Goal: Information Seeking & Learning: Learn about a topic

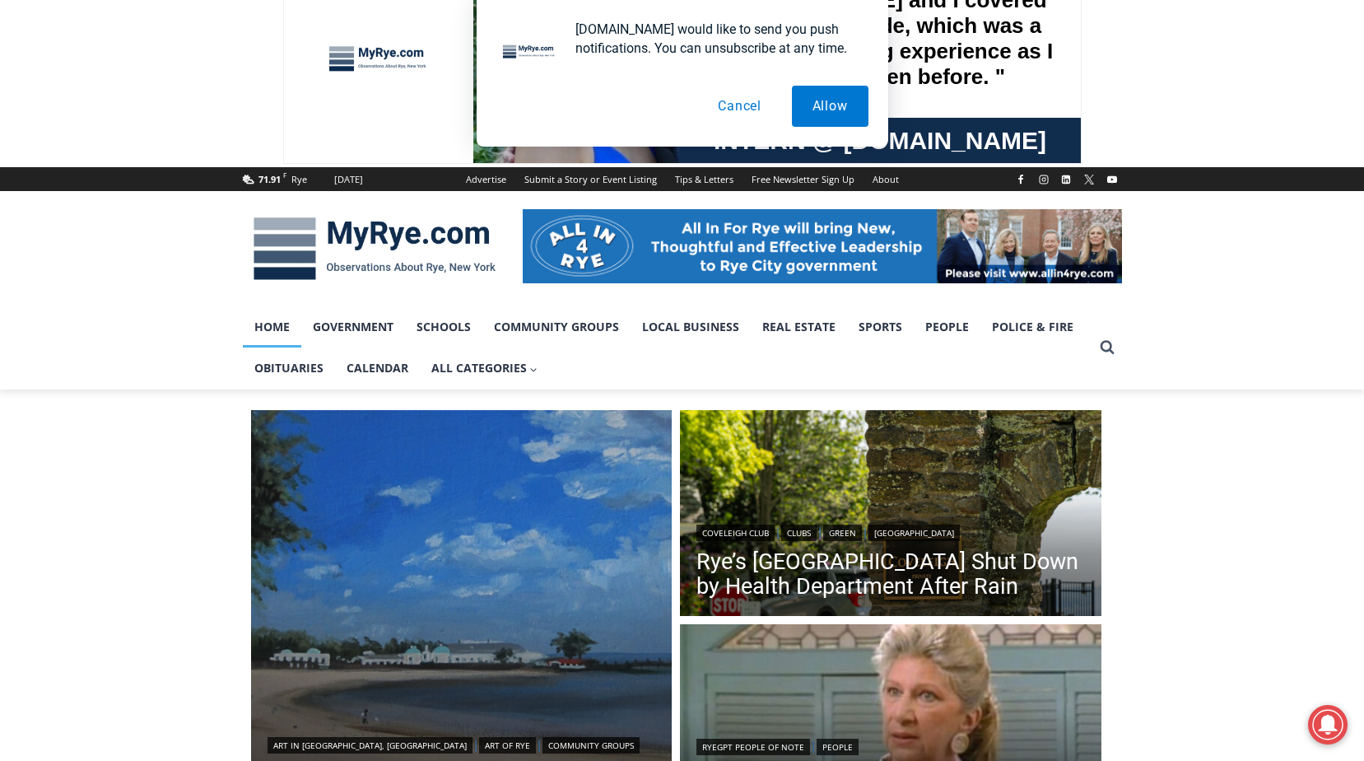
scroll to position [247, 0]
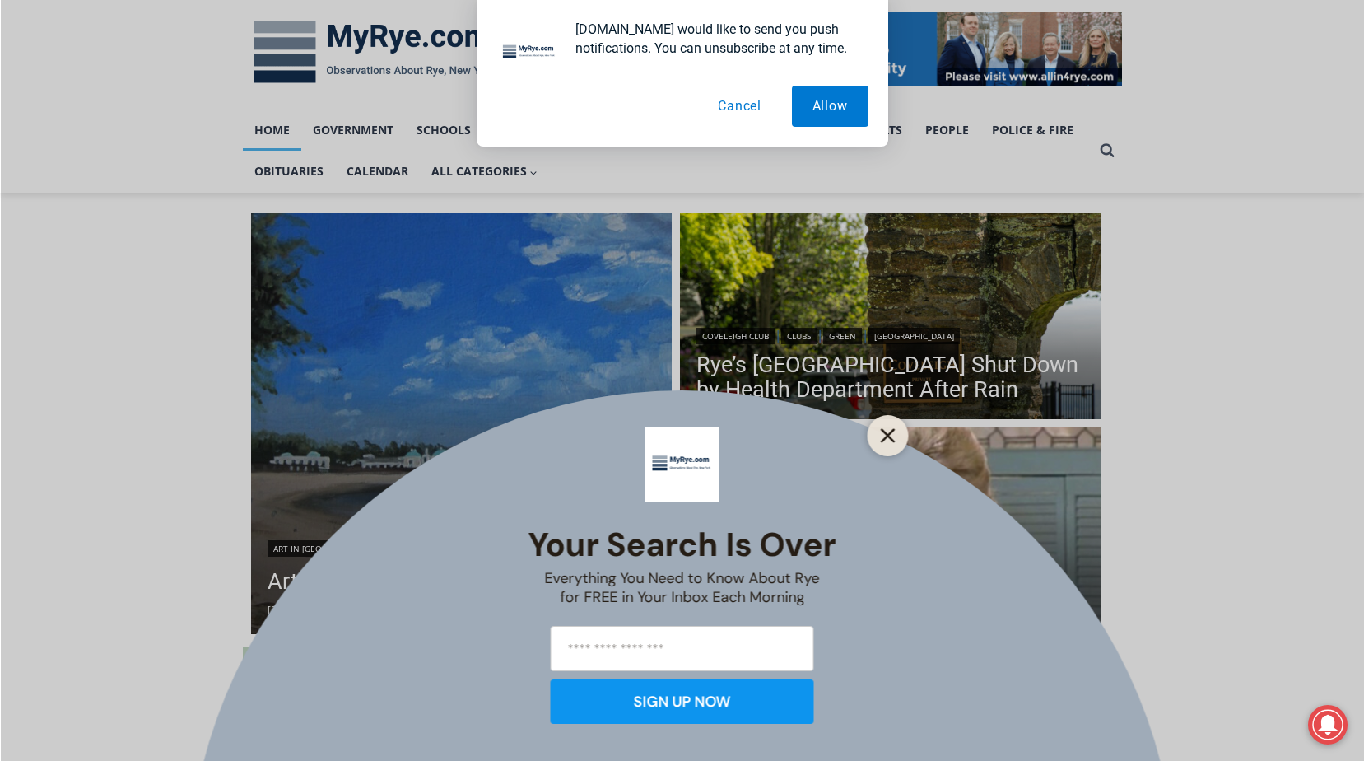
click at [881, 435] on icon "Close" at bounding box center [888, 435] width 15 height 15
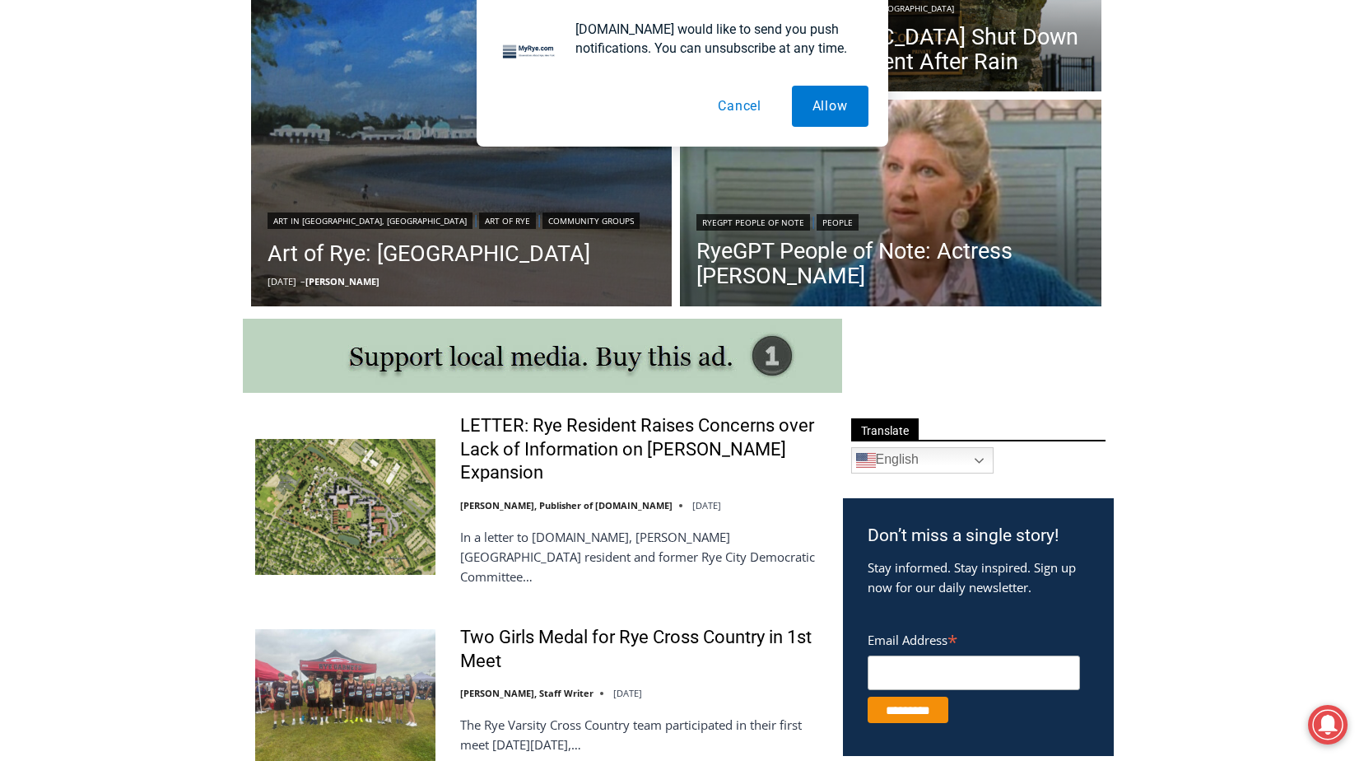
scroll to position [576, 0]
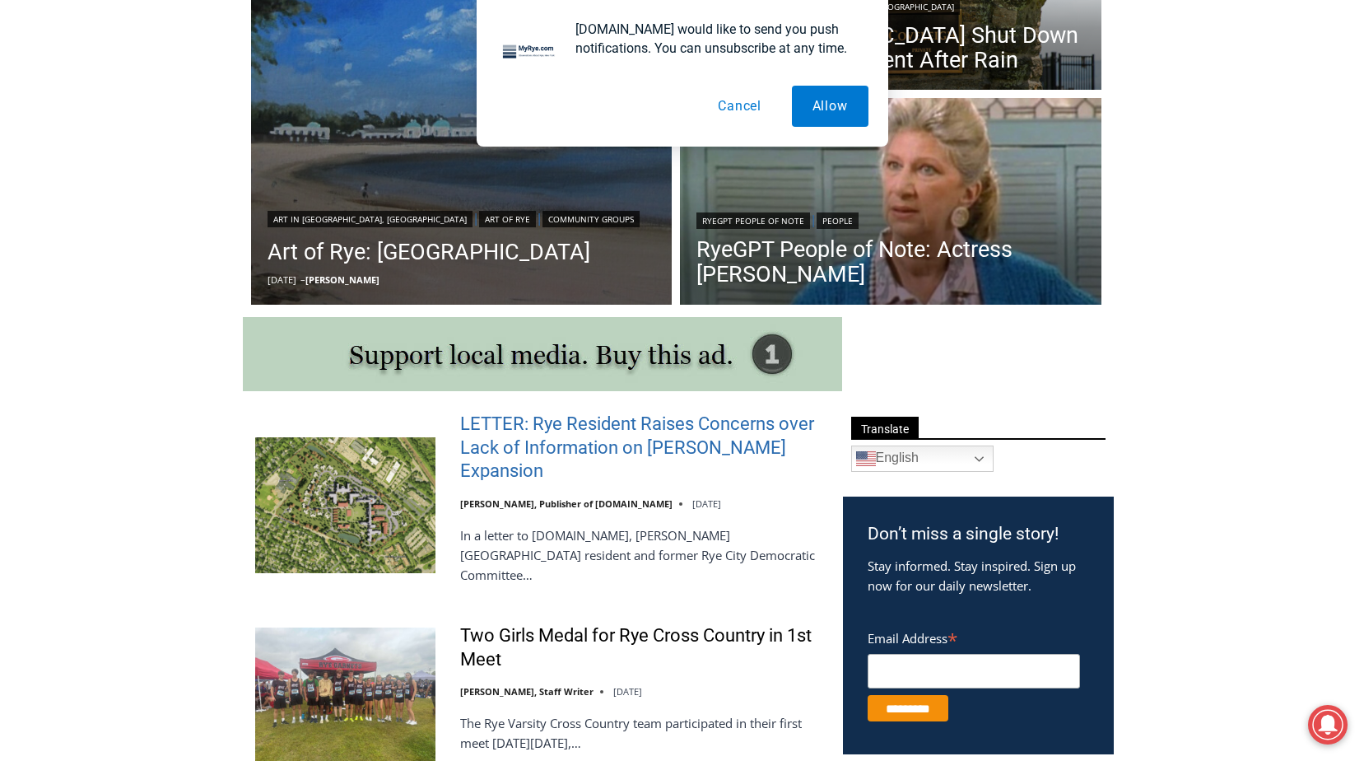
click at [741, 442] on link "LETTER: Rye Resident Raises Concerns over Lack of Information on [PERSON_NAME] …" at bounding box center [640, 447] width 361 height 71
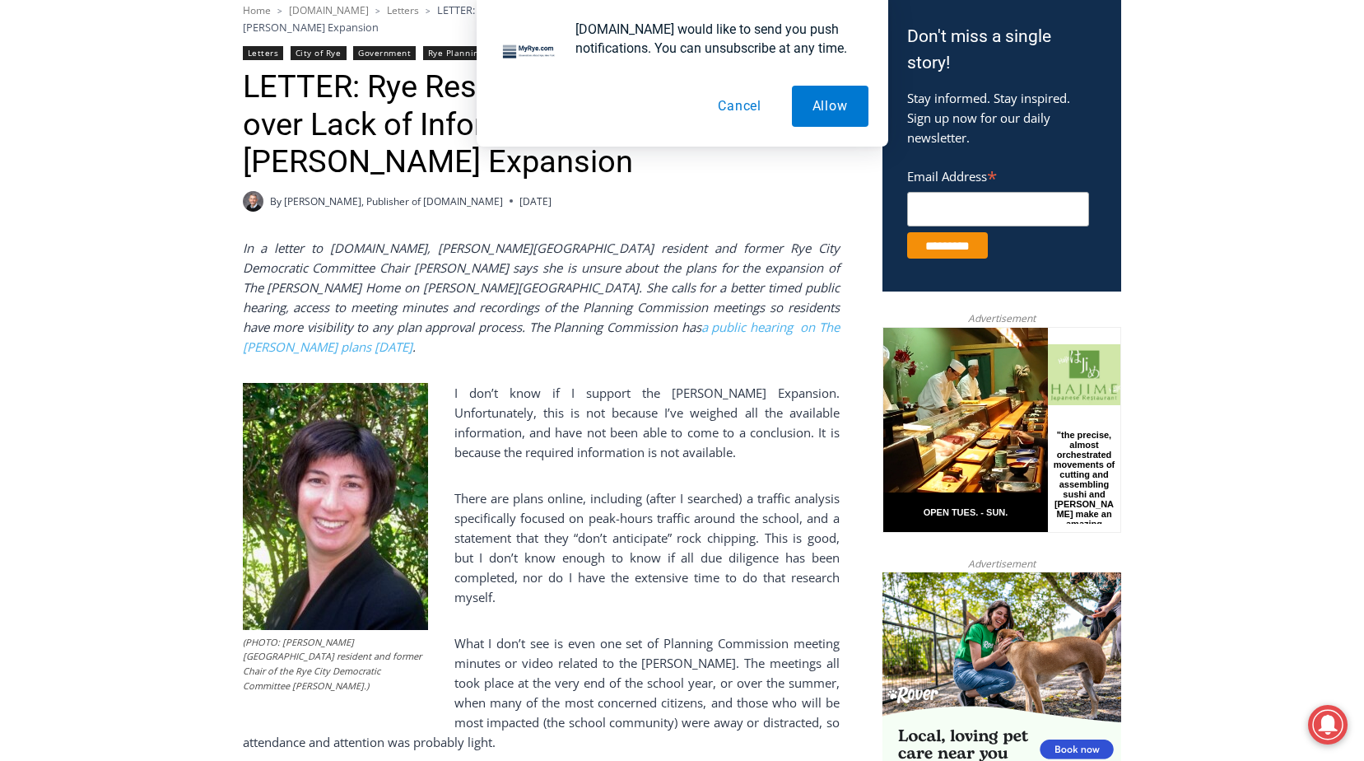
click at [737, 103] on button "Cancel" at bounding box center [739, 106] width 85 height 41
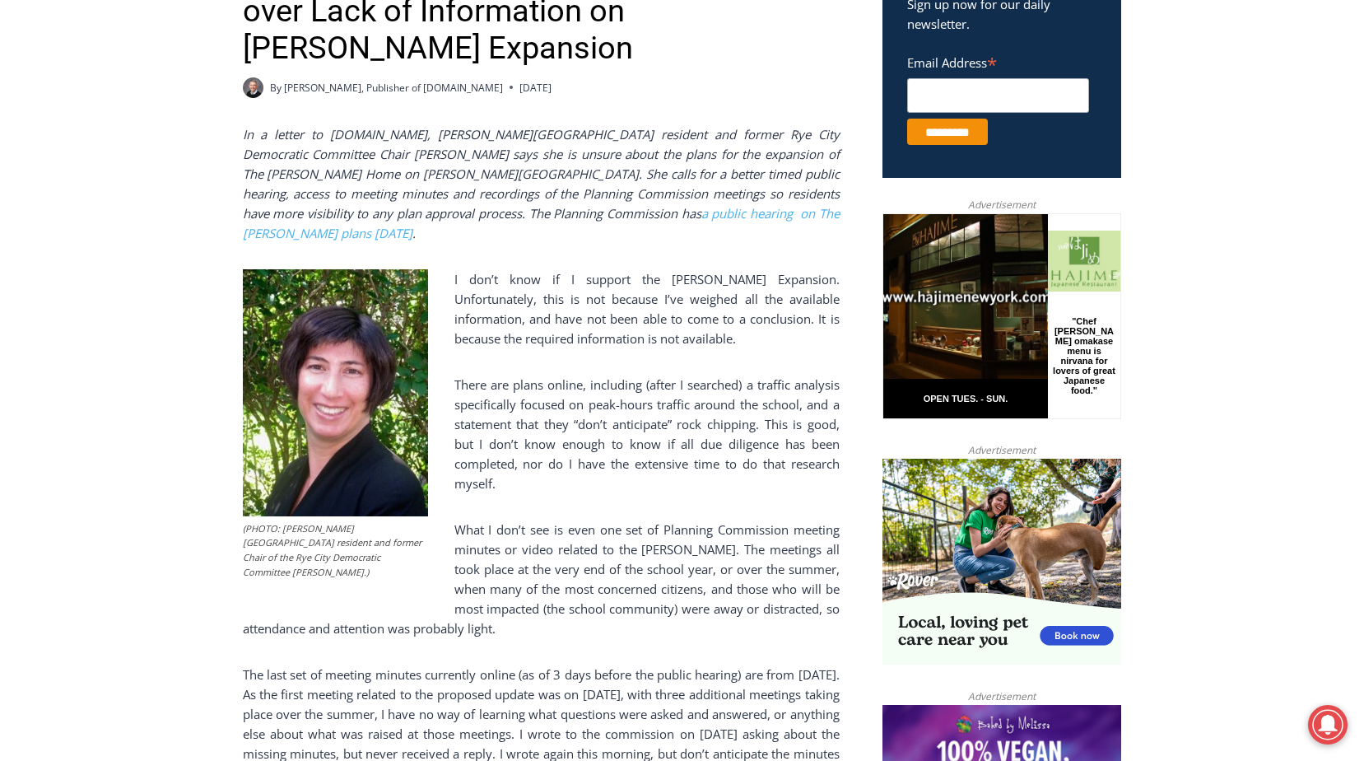
scroll to position [658, 0]
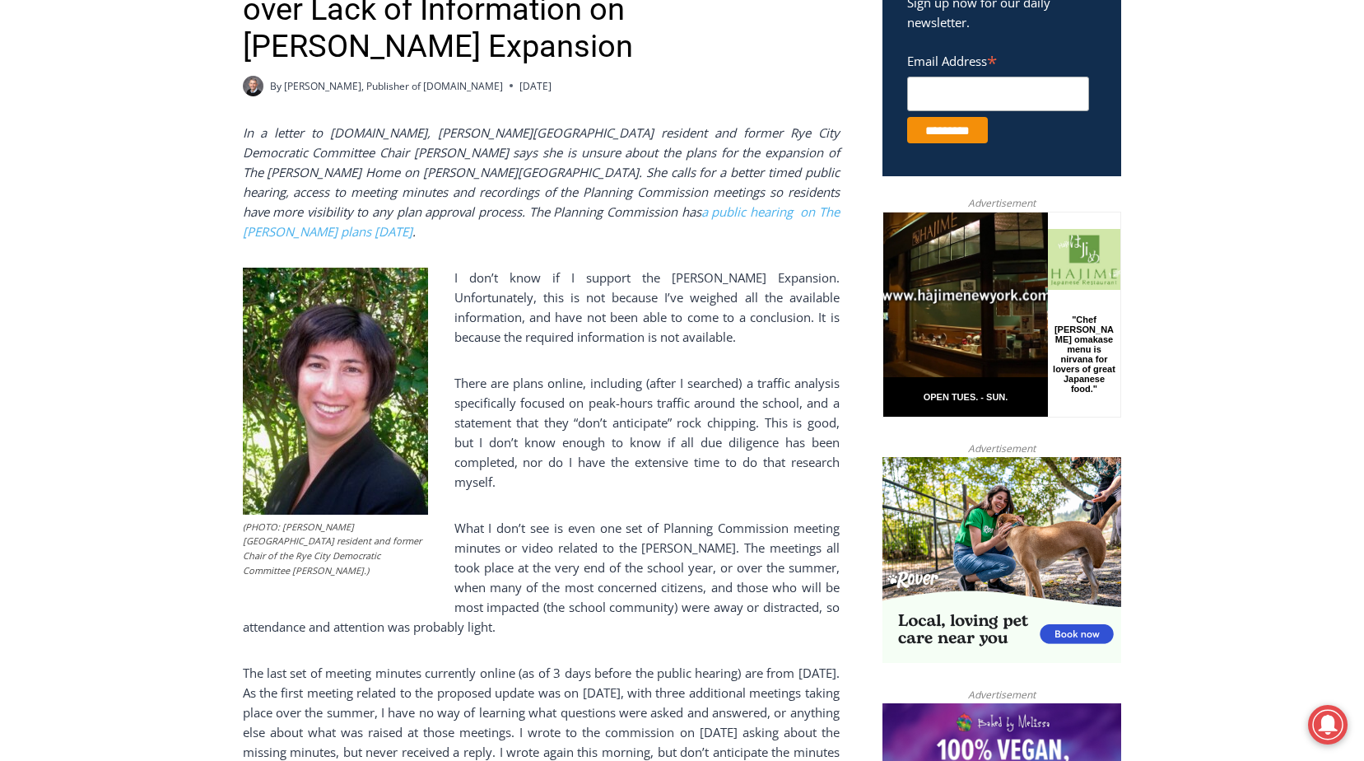
click at [607, 450] on p "There are plans online, including (after I searched) a traffic analysis specifi…" at bounding box center [541, 432] width 597 height 119
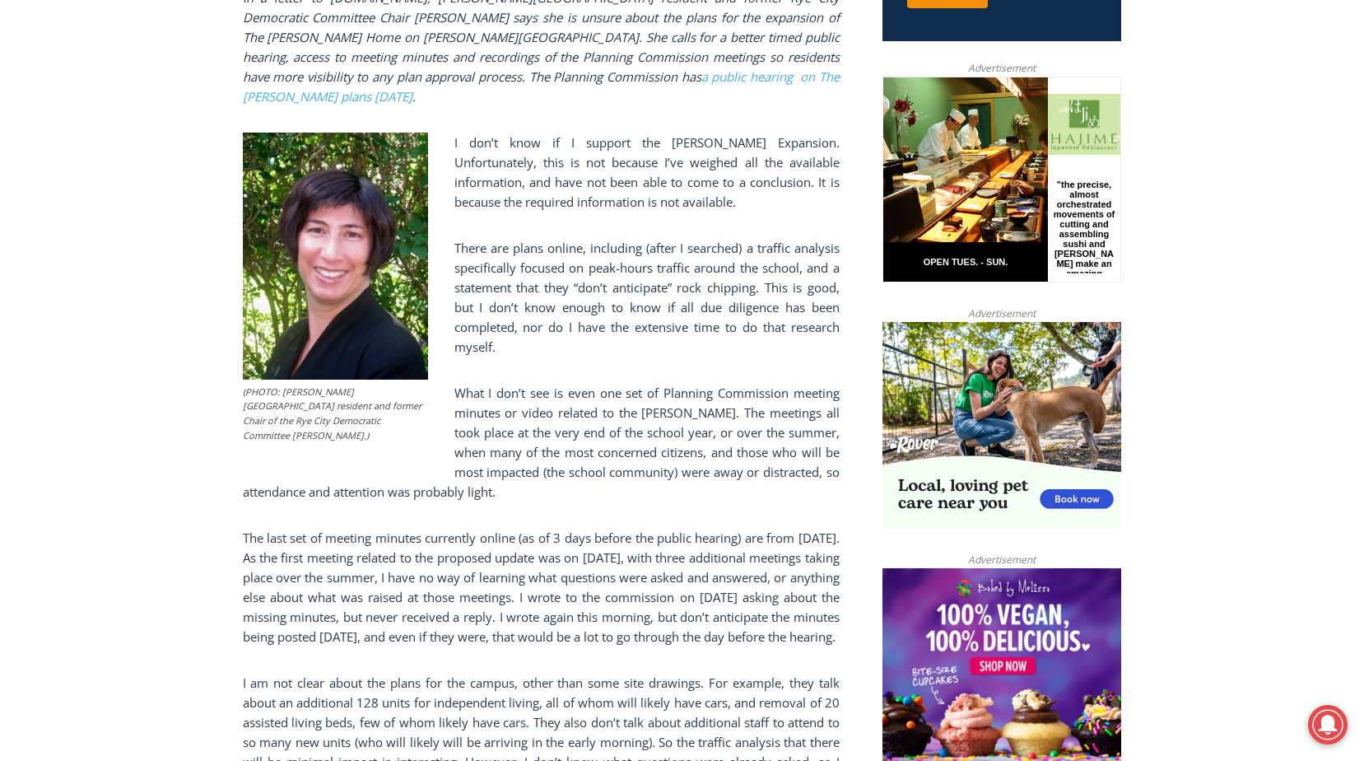
scroll to position [823, 0]
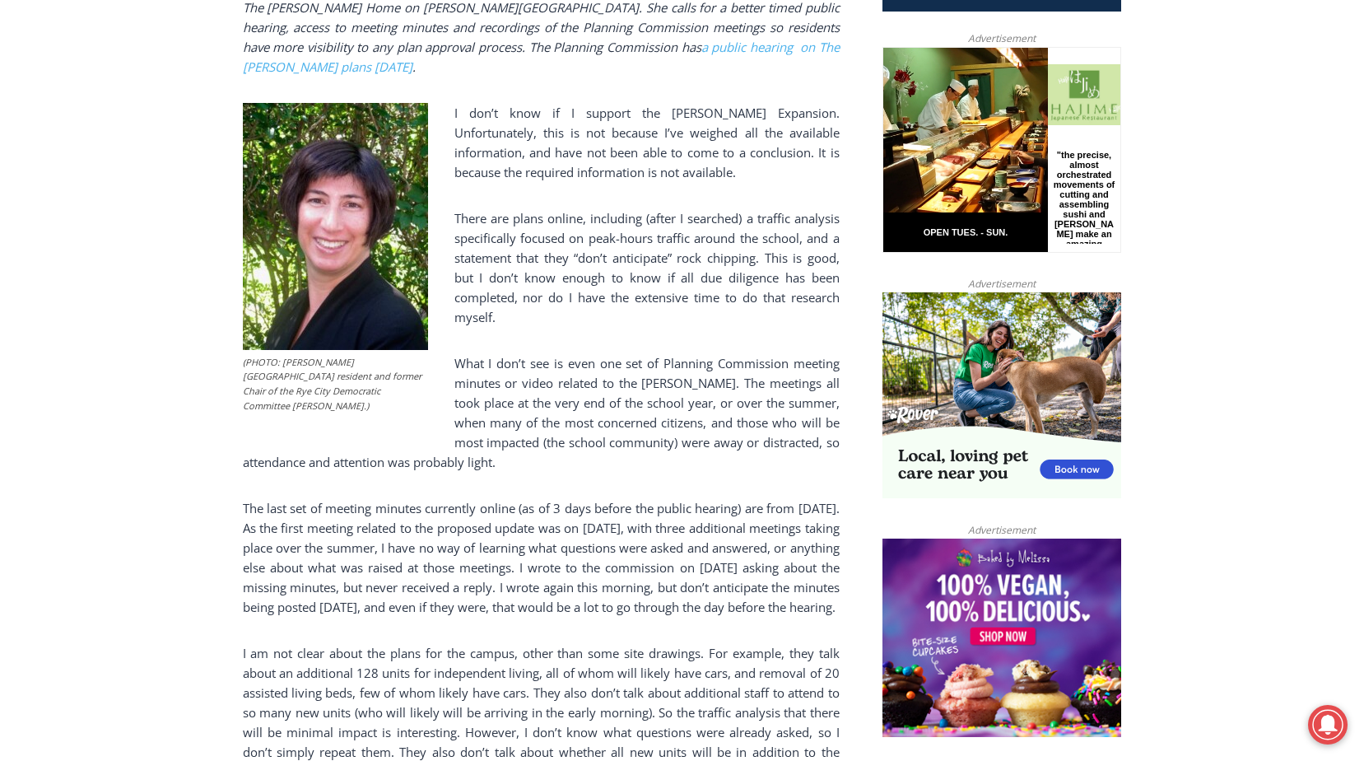
click at [607, 421] on p "What I don’t see is even one set of Planning Commission meeting minutes or vide…" at bounding box center [541, 412] width 597 height 119
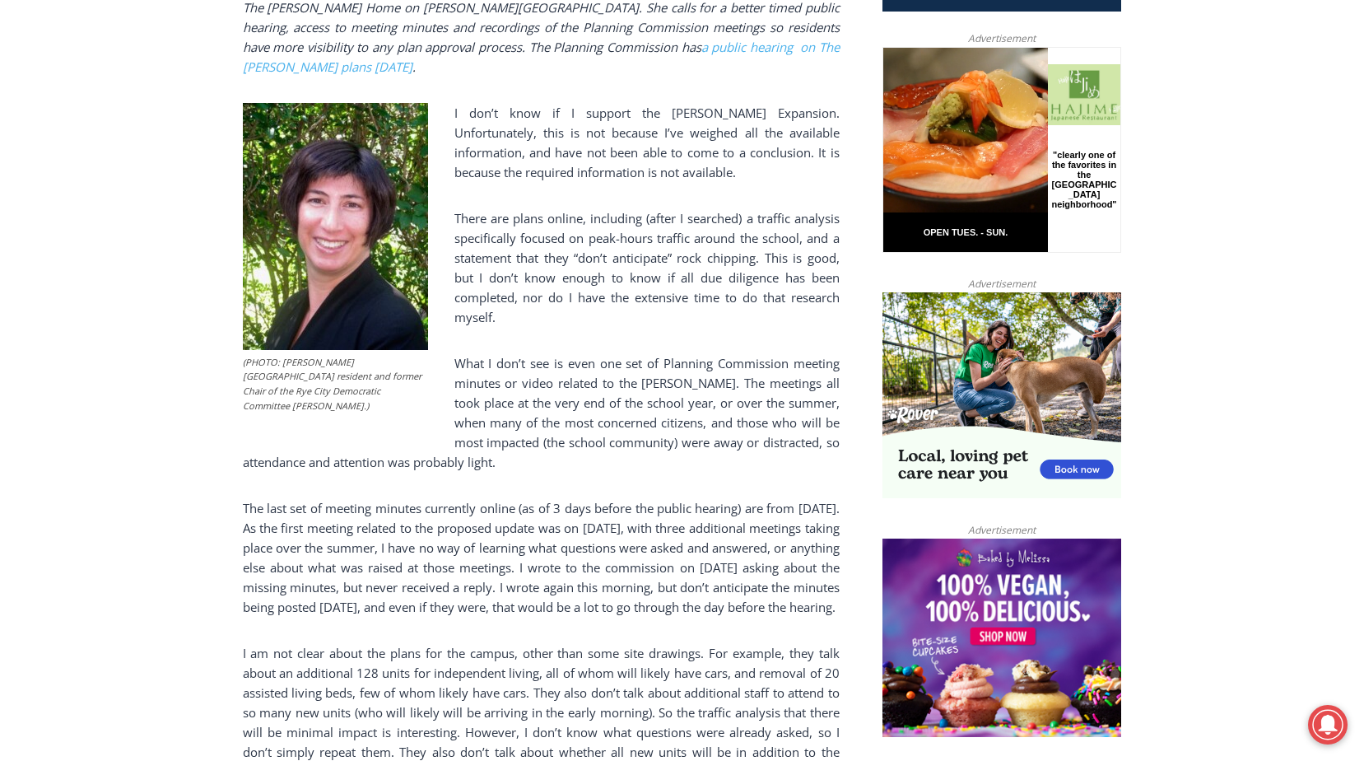
click at [607, 421] on p "What I don’t see is even one set of Planning Commission meeting minutes or vide…" at bounding box center [541, 412] width 597 height 119
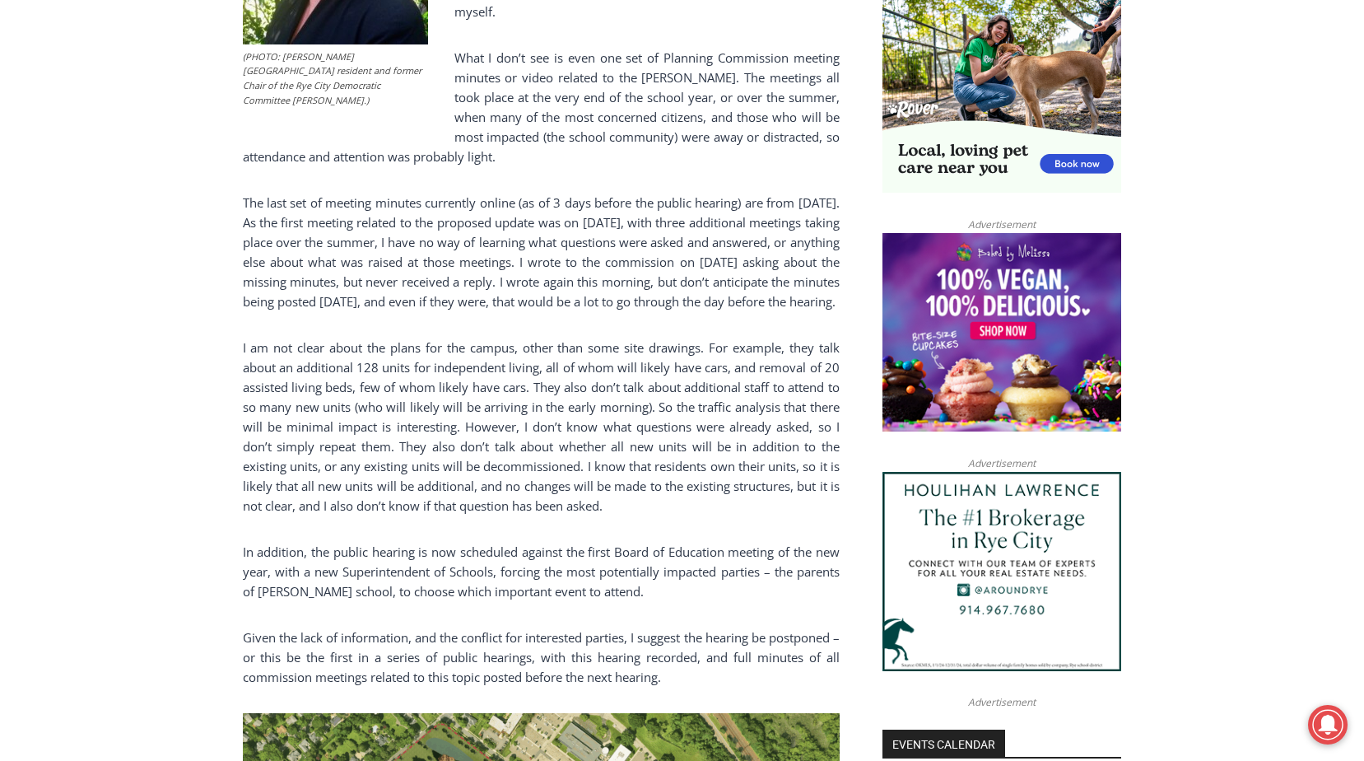
scroll to position [1152, 0]
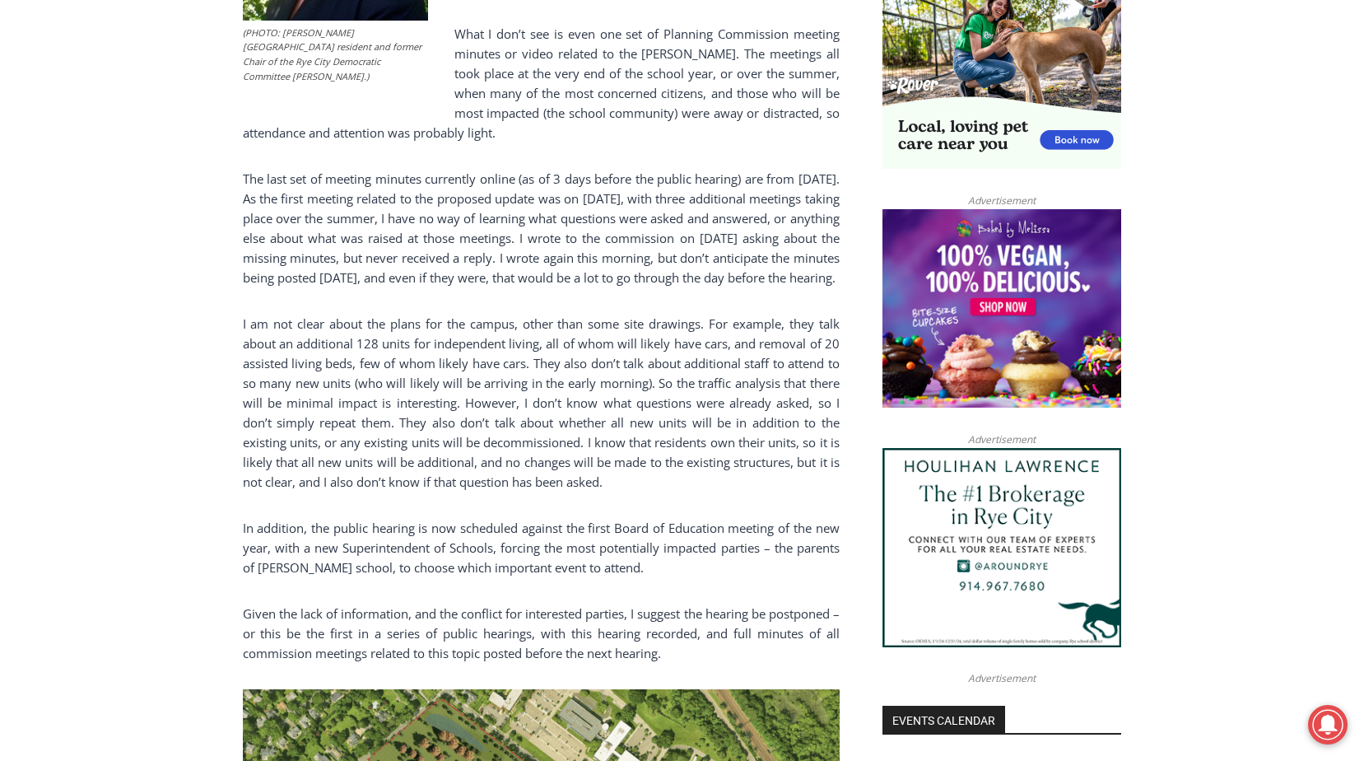
click at [486, 337] on p "I am not clear about the plans for the campus, other than some site drawings. F…" at bounding box center [541, 403] width 597 height 178
click at [589, 342] on p "I am not clear about the plans for the campus, other than some site drawings. F…" at bounding box center [541, 403] width 597 height 178
click at [610, 338] on p "I am not clear about the plans for the campus, other than some site drawings. F…" at bounding box center [541, 403] width 597 height 178
click at [635, 337] on p "I am not clear about the plans for the campus, other than some site drawings. F…" at bounding box center [541, 403] width 597 height 178
click at [683, 337] on p "I am not clear about the plans for the campus, other than some site drawings. F…" at bounding box center [541, 403] width 597 height 178
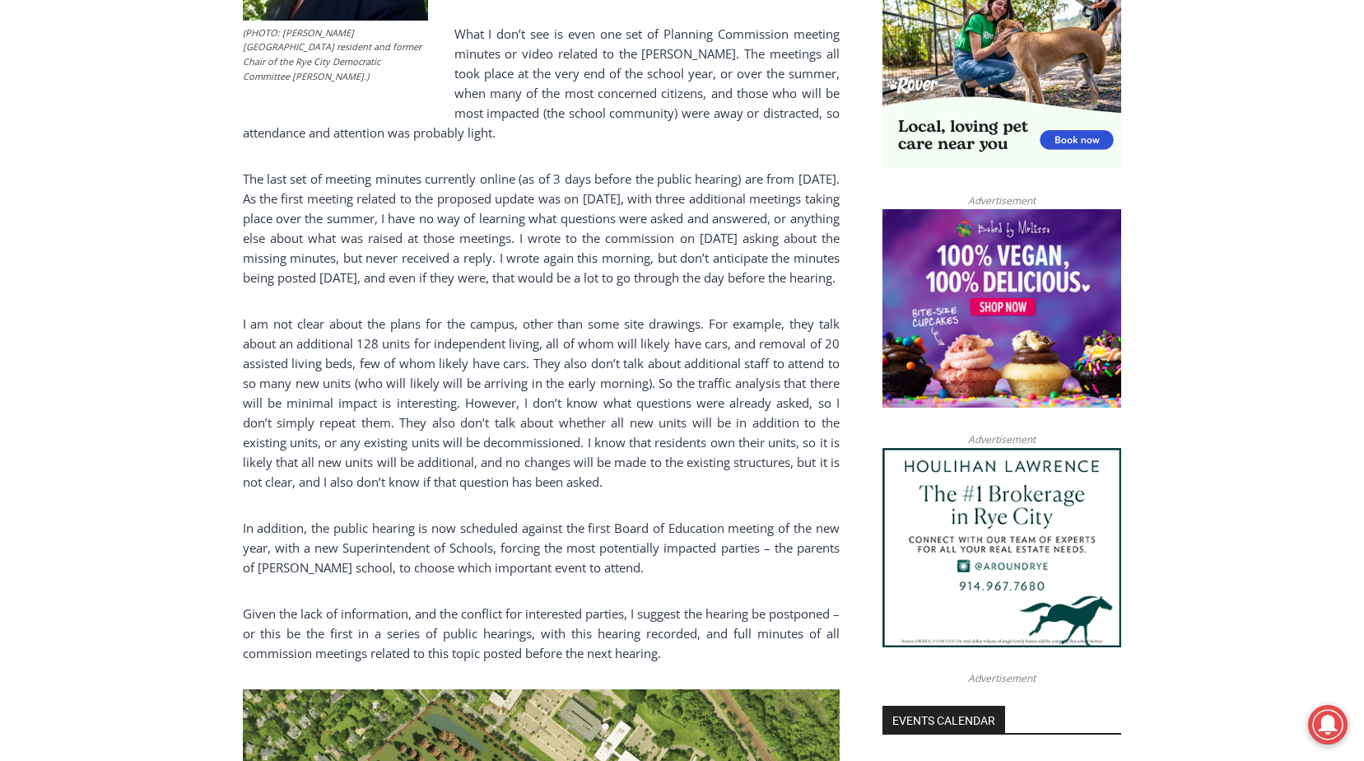
click at [431, 356] on p "I am not clear about the plans for the campus, other than some site drawings. F…" at bounding box center [541, 403] width 597 height 178
click at [472, 358] on p "I am not clear about the plans for the campus, other than some site drawings. F…" at bounding box center [541, 403] width 597 height 178
click at [528, 365] on p "I am not clear about the plans for the campus, other than some site drawings. F…" at bounding box center [541, 403] width 597 height 178
click at [530, 365] on p "I am not clear about the plans for the campus, other than some site drawings. F…" at bounding box center [541, 403] width 597 height 178
click at [444, 388] on p "I am not clear about the plans for the campus, other than some site drawings. F…" at bounding box center [541, 403] width 597 height 178
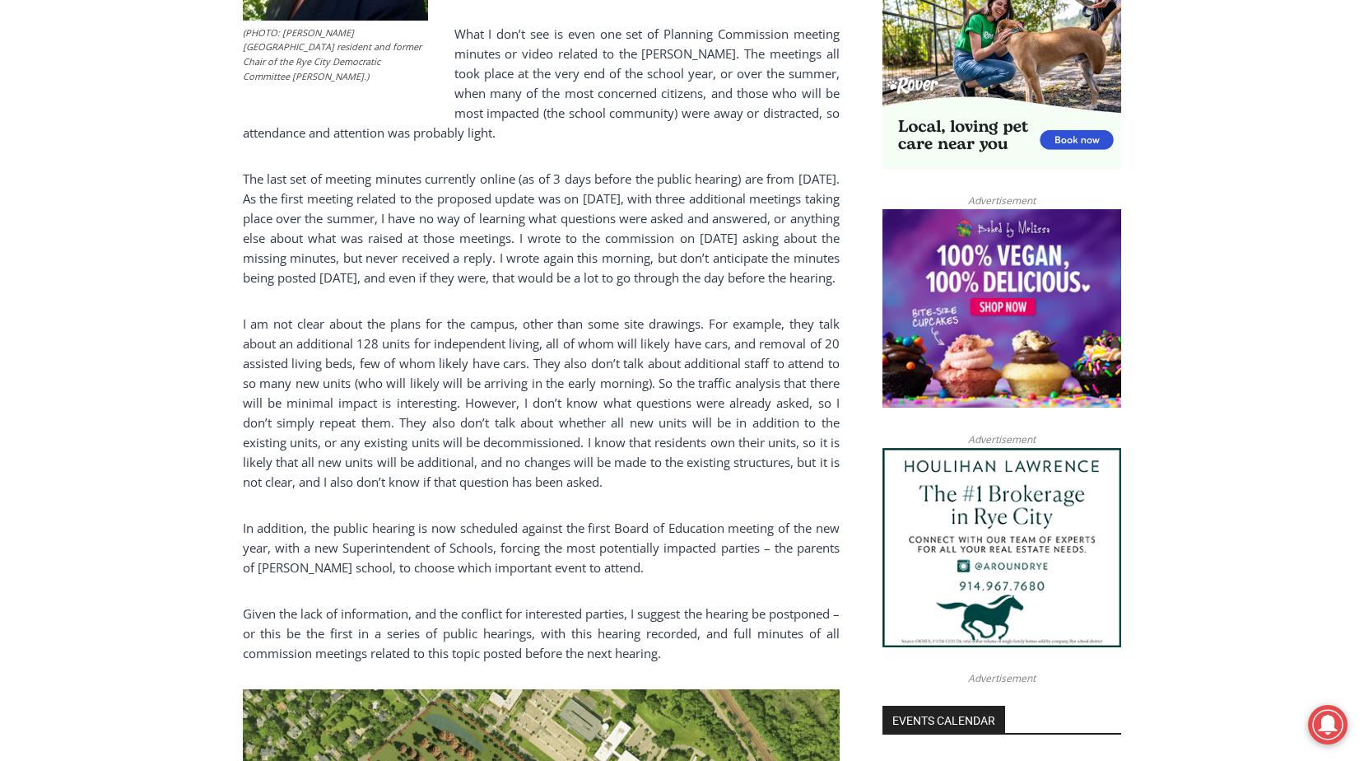
click at [423, 382] on p "I am not clear about the plans for the campus, other than some site drawings. F…" at bounding box center [541, 403] width 597 height 178
click at [450, 377] on p "I am not clear about the plans for the campus, other than some site drawings. F…" at bounding box center [541, 403] width 597 height 178
click at [513, 382] on p "I am not clear about the plans for the campus, other than some site drawings. F…" at bounding box center [541, 403] width 597 height 178
click at [547, 379] on p "I am not clear about the plans for the campus, other than some site drawings. F…" at bounding box center [541, 403] width 597 height 178
click at [525, 391] on p "I am not clear about the plans for the campus, other than some site drawings. F…" at bounding box center [541, 403] width 597 height 178
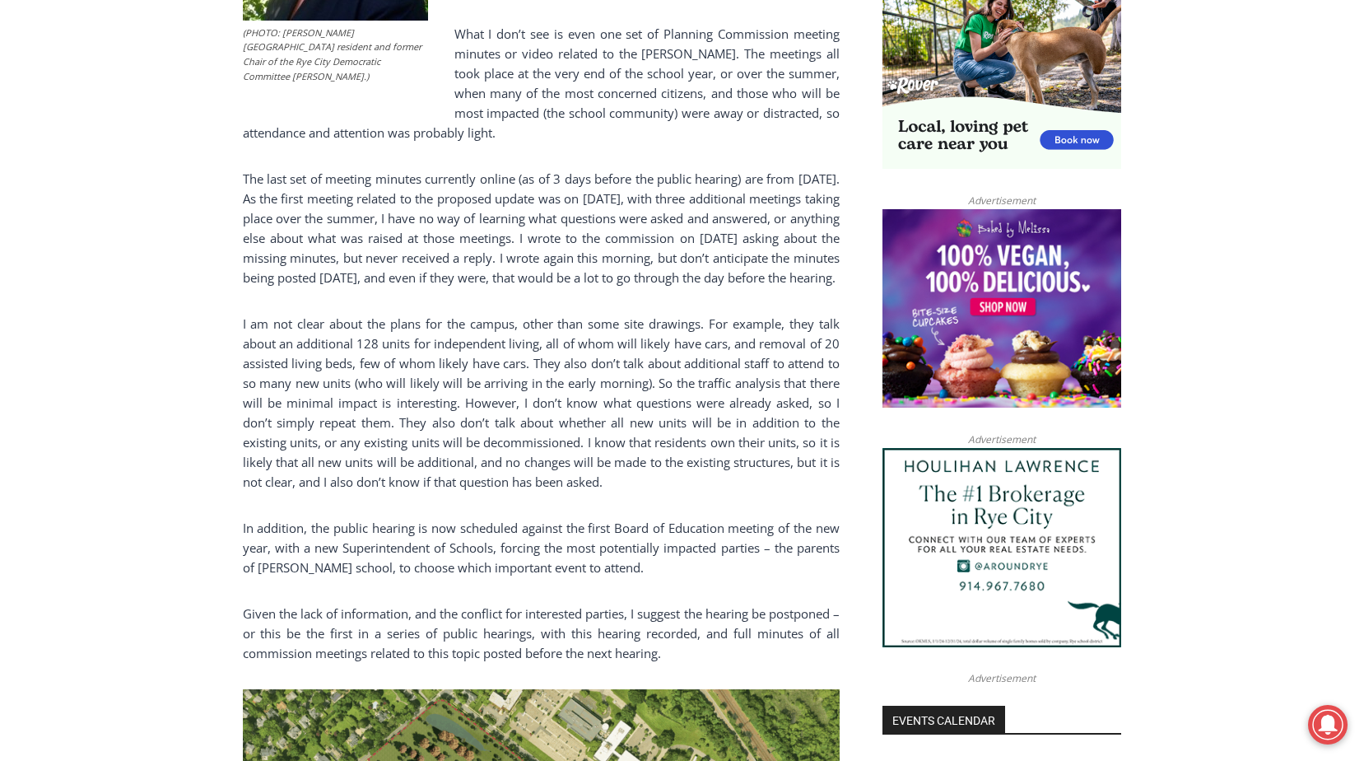
click at [456, 397] on p "I am not clear about the plans for the campus, other than some site drawings. F…" at bounding box center [541, 403] width 597 height 178
click at [497, 395] on p "I am not clear about the plans for the campus, other than some site drawings. F…" at bounding box center [541, 403] width 597 height 178
click at [563, 398] on p "I am not clear about the plans for the campus, other than some site drawings. F…" at bounding box center [541, 403] width 597 height 178
click at [626, 396] on p "I am not clear about the plans for the campus, other than some site drawings. F…" at bounding box center [541, 403] width 597 height 178
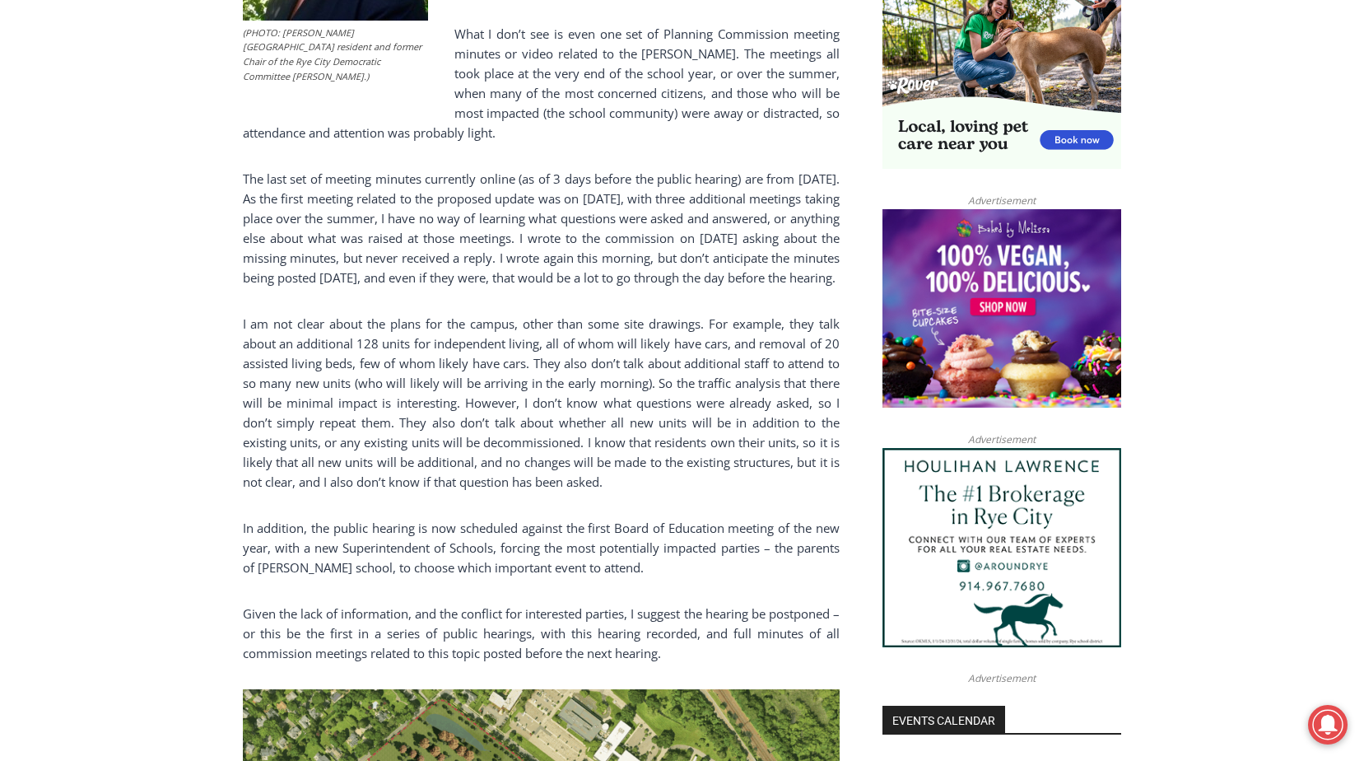
click at [519, 417] on p "I am not clear about the plans for the campus, other than some site drawings. F…" at bounding box center [541, 403] width 597 height 178
click at [491, 422] on p "I am not clear about the plans for the campus, other than some site drawings. F…" at bounding box center [541, 403] width 597 height 178
click at [590, 416] on p "I am not clear about the plans for the campus, other than some site drawings. F…" at bounding box center [541, 403] width 597 height 178
click at [626, 417] on p "I am not clear about the plans for the campus, other than some site drawings. F…" at bounding box center [541, 403] width 597 height 178
click at [654, 417] on p "I am not clear about the plans for the campus, other than some site drawings. F…" at bounding box center [541, 403] width 597 height 178
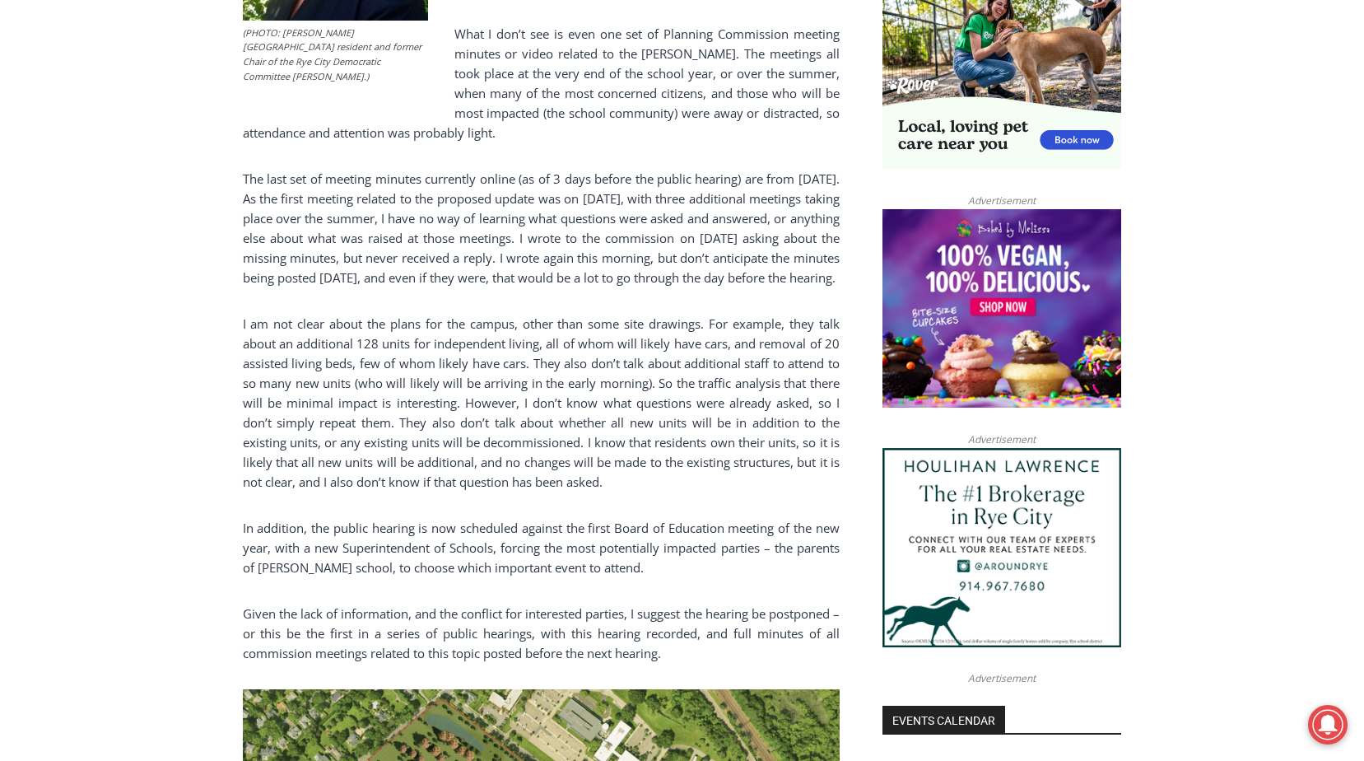
click at [698, 455] on p "I am not clear about the plans for the campus, other than some site drawings. F…" at bounding box center [541, 403] width 597 height 178
click at [647, 460] on p "I am not clear about the plans for the campus, other than some site drawings. F…" at bounding box center [541, 403] width 597 height 178
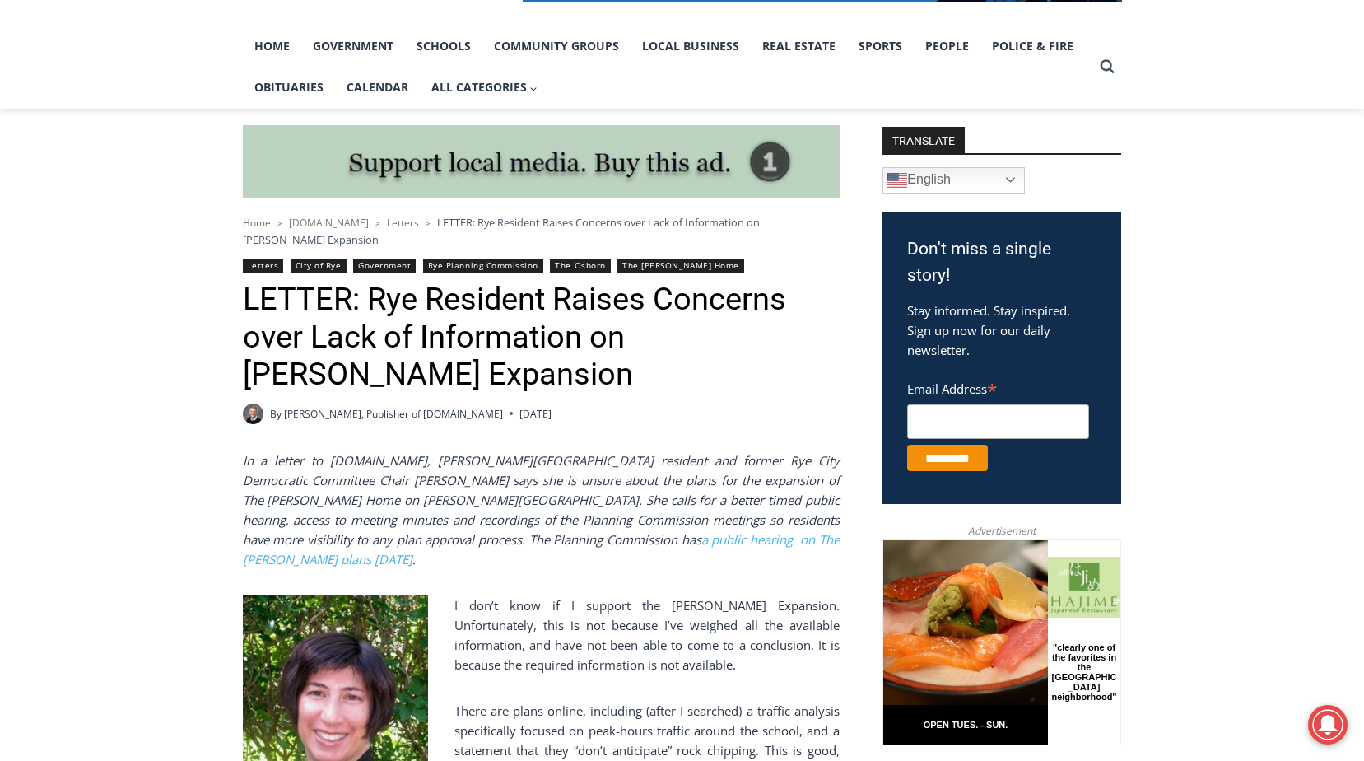
scroll to position [412, 0]
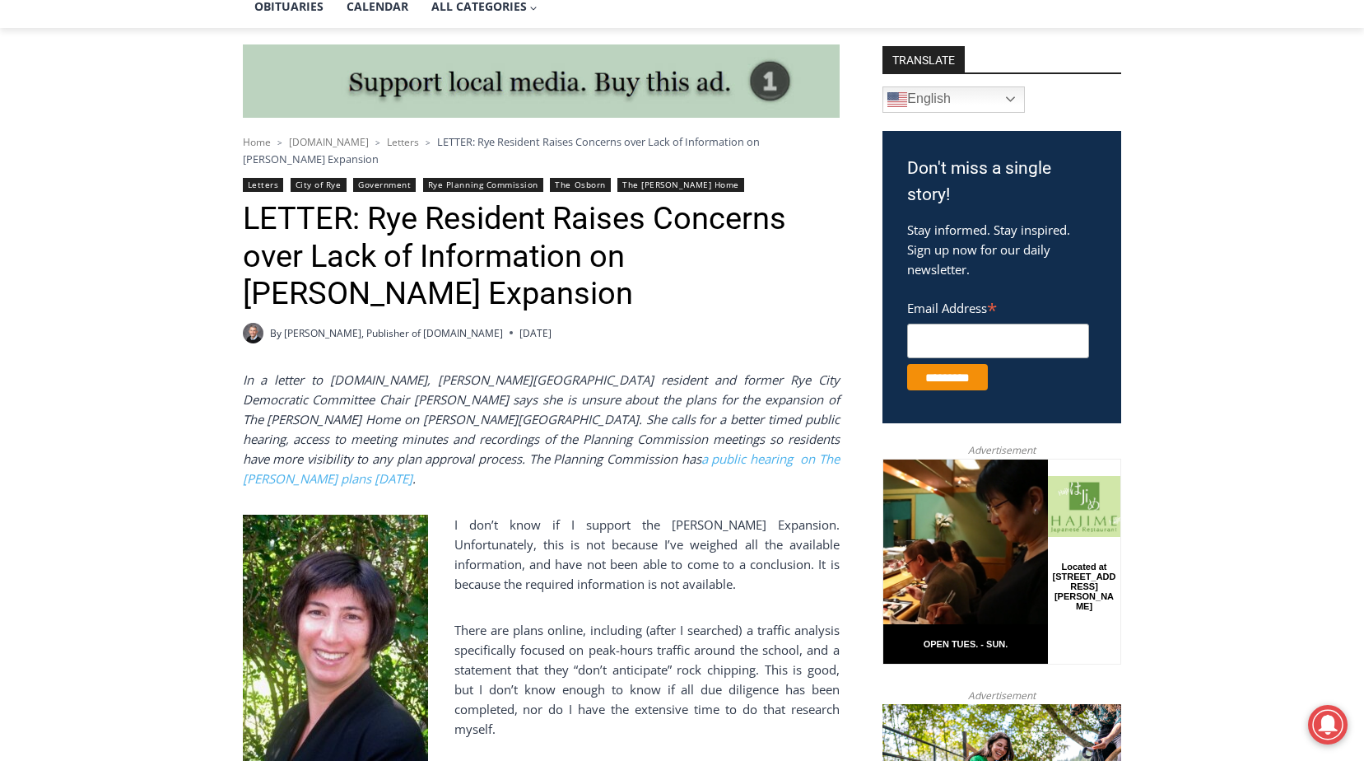
click at [635, 514] on p "I don’t know if I support the [PERSON_NAME] Expansion. Unfortunately, this is n…" at bounding box center [541, 553] width 597 height 79
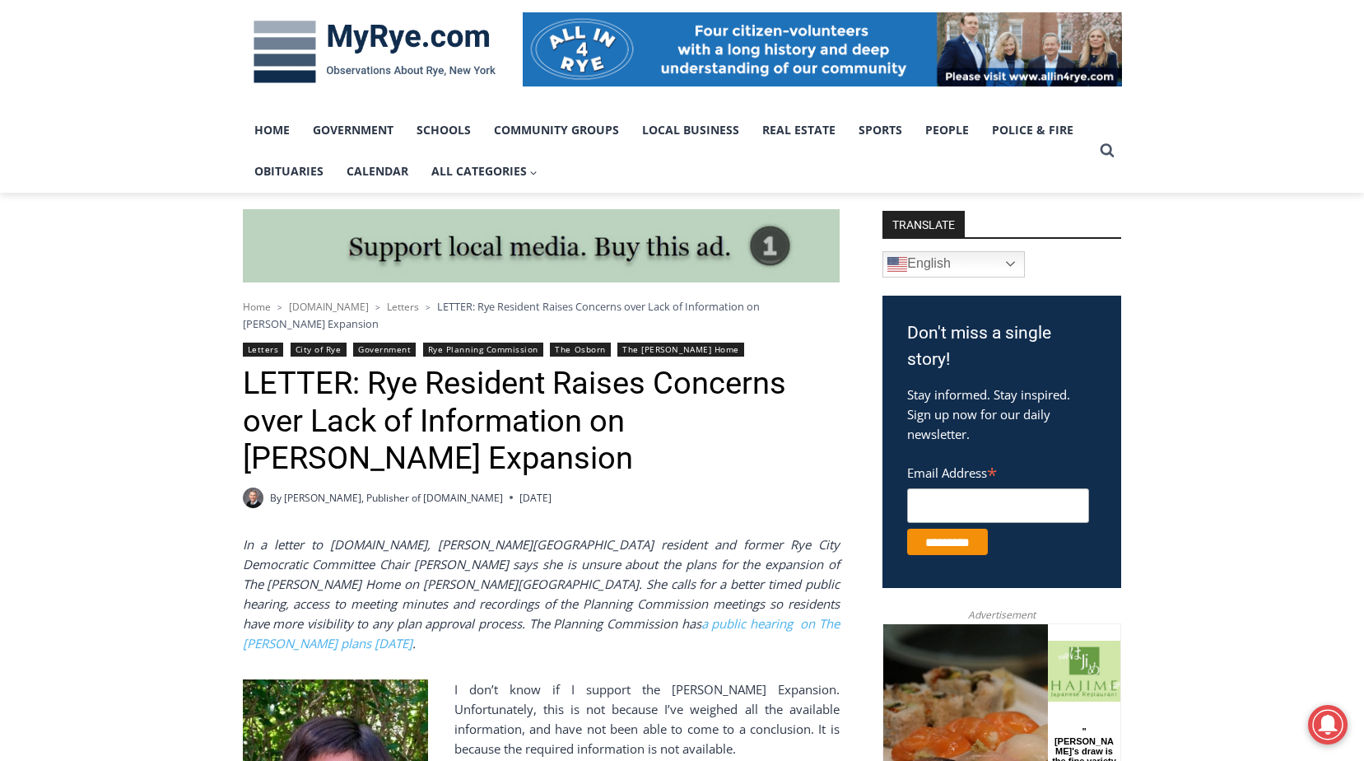
click at [658, 536] on em "In a letter to [DOMAIN_NAME], [PERSON_NAME][GEOGRAPHIC_DATA] resident and forme…" at bounding box center [541, 593] width 597 height 115
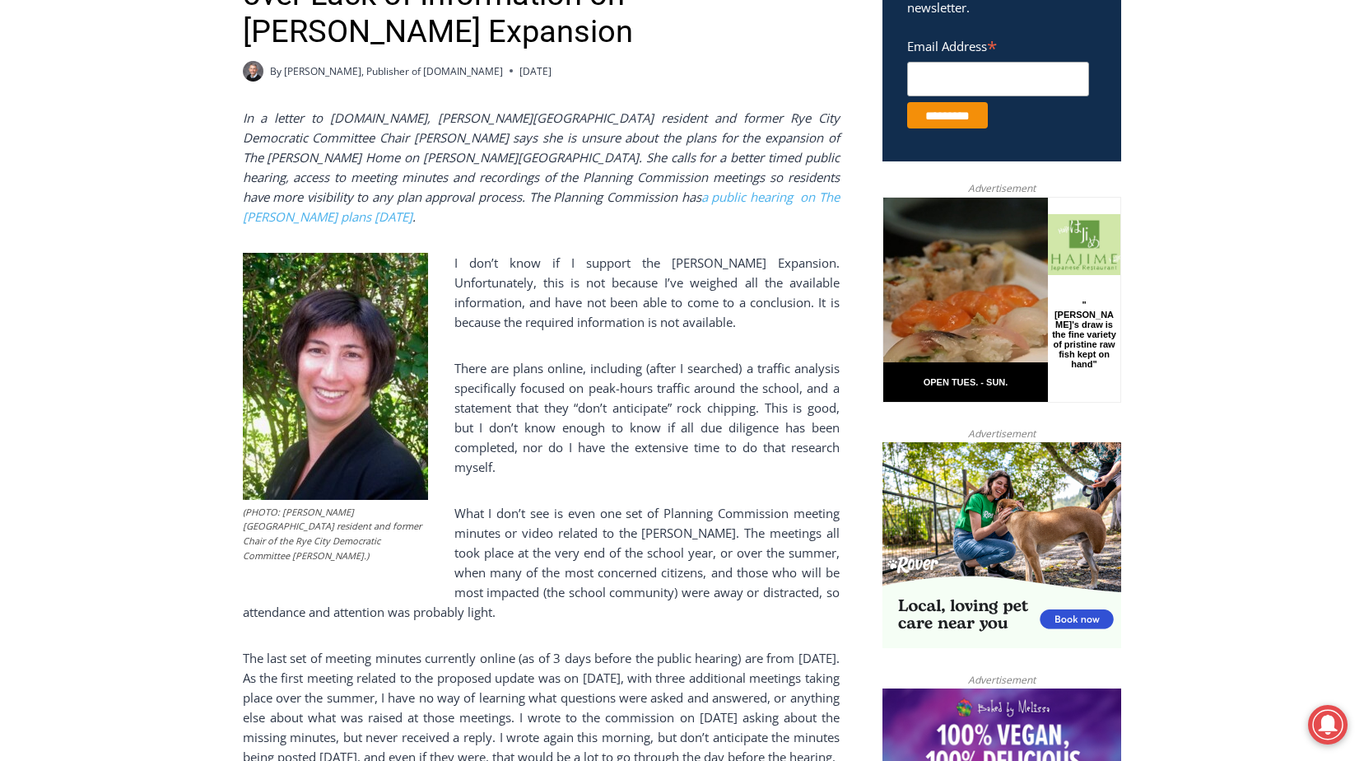
scroll to position [823, 0]
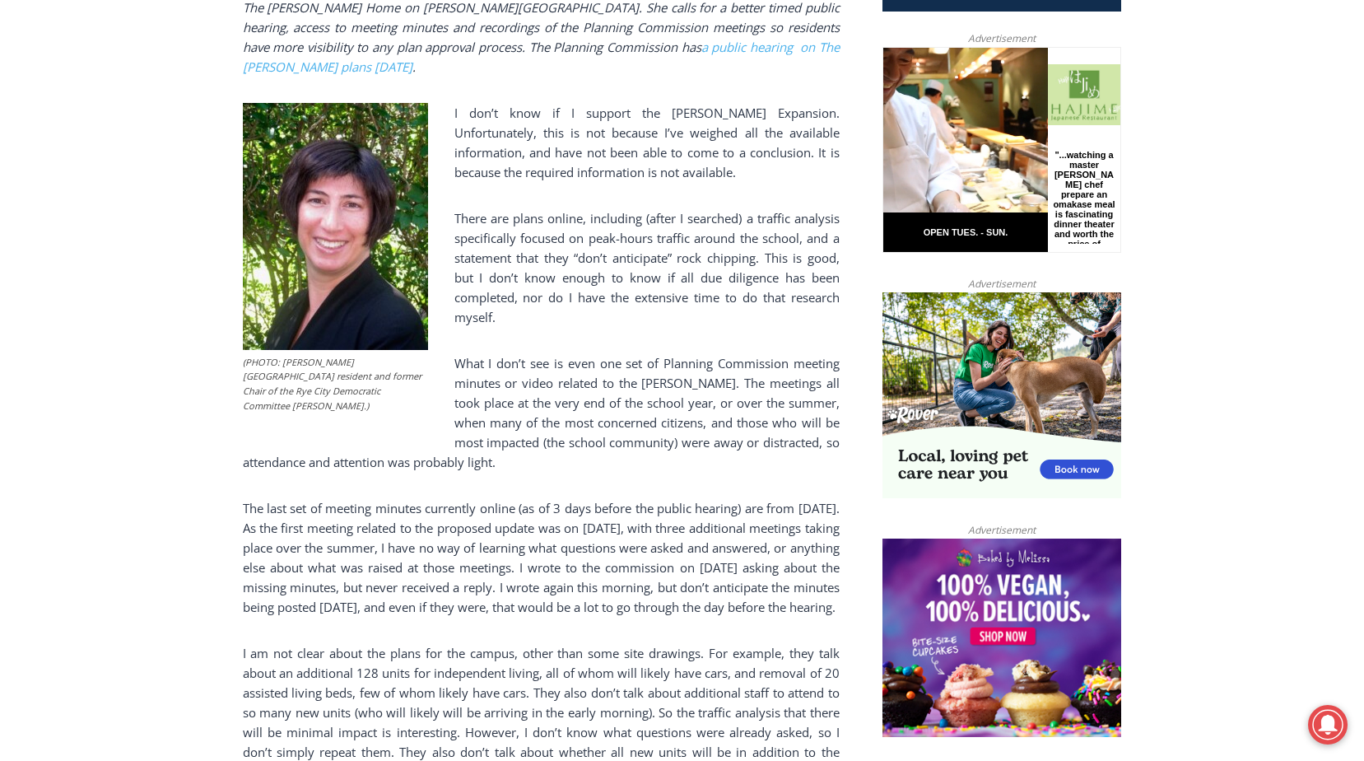
click at [608, 537] on p "The last set of meeting minutes currently online (as of 3 days before the publi…" at bounding box center [541, 557] width 597 height 119
